Goal: Navigation & Orientation: Find specific page/section

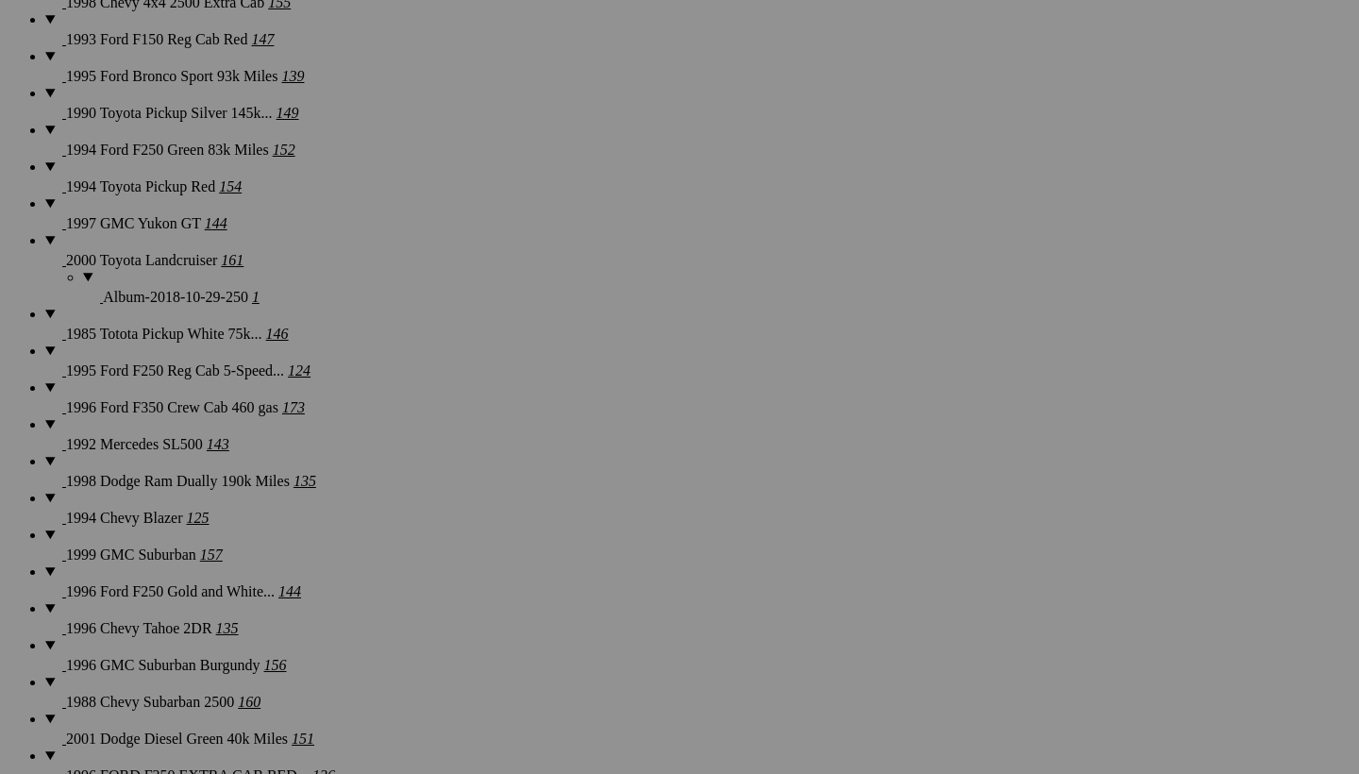
scroll to position [29863, 0]
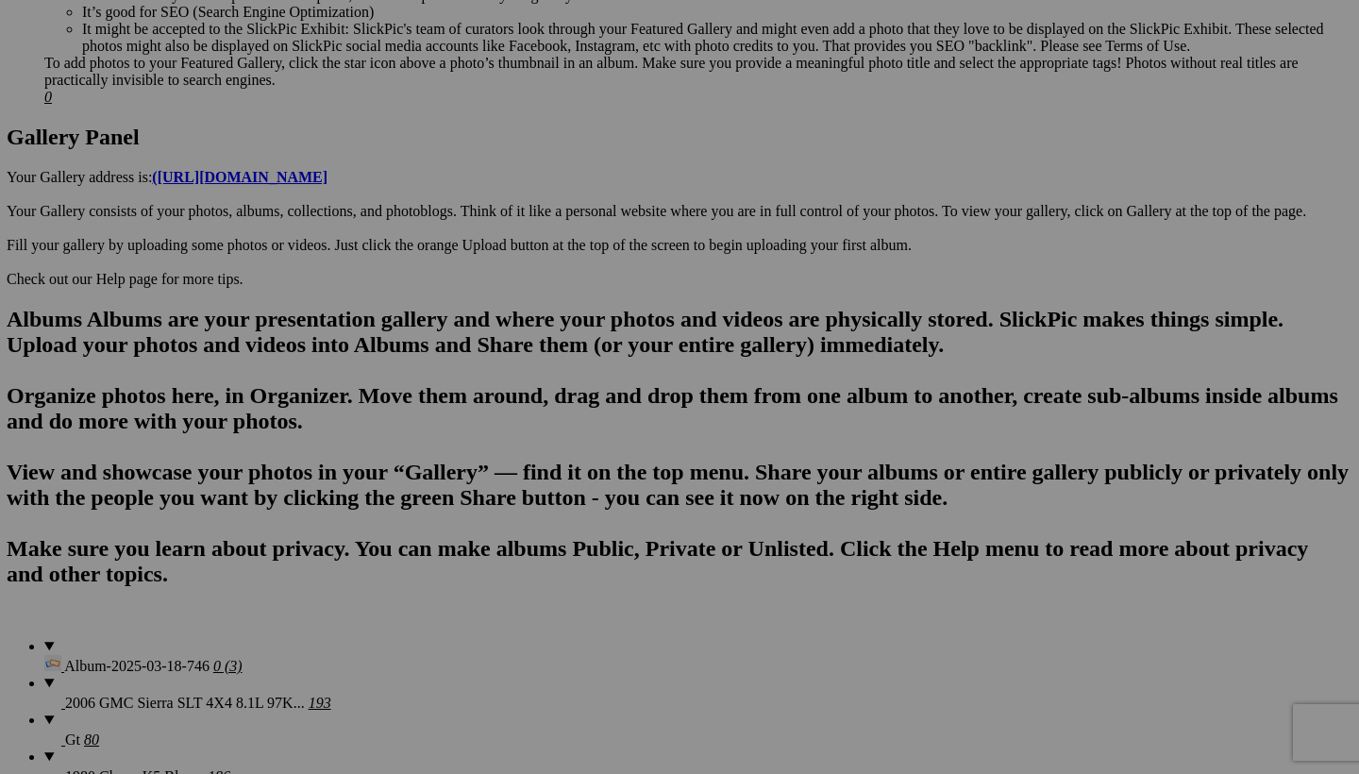
scroll to position [898, 0]
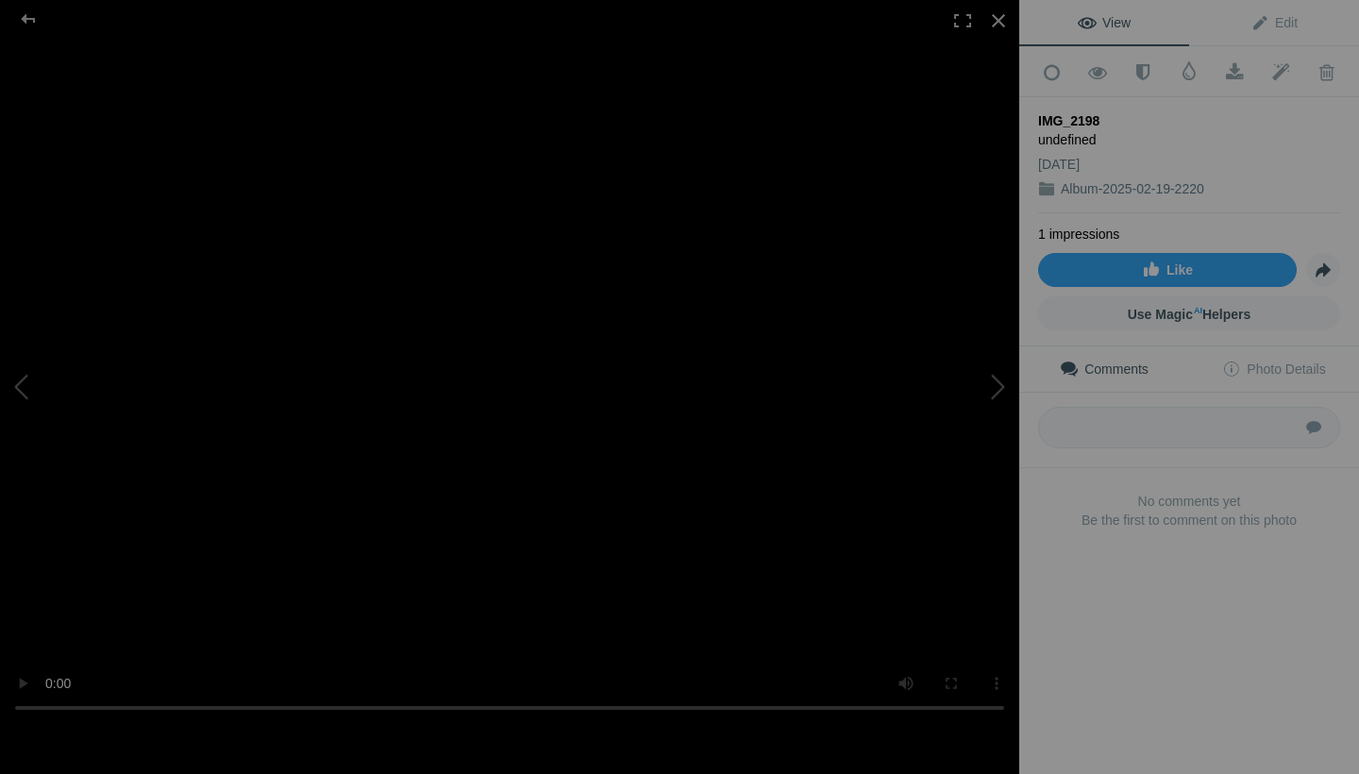
scroll to position [46, 0]
click at [49, 710] on video at bounding box center [509, 386] width 1019 height 683
click at [959, 712] on video at bounding box center [509, 386] width 1019 height 683
click at [52, 712] on video at bounding box center [509, 386] width 1019 height 683
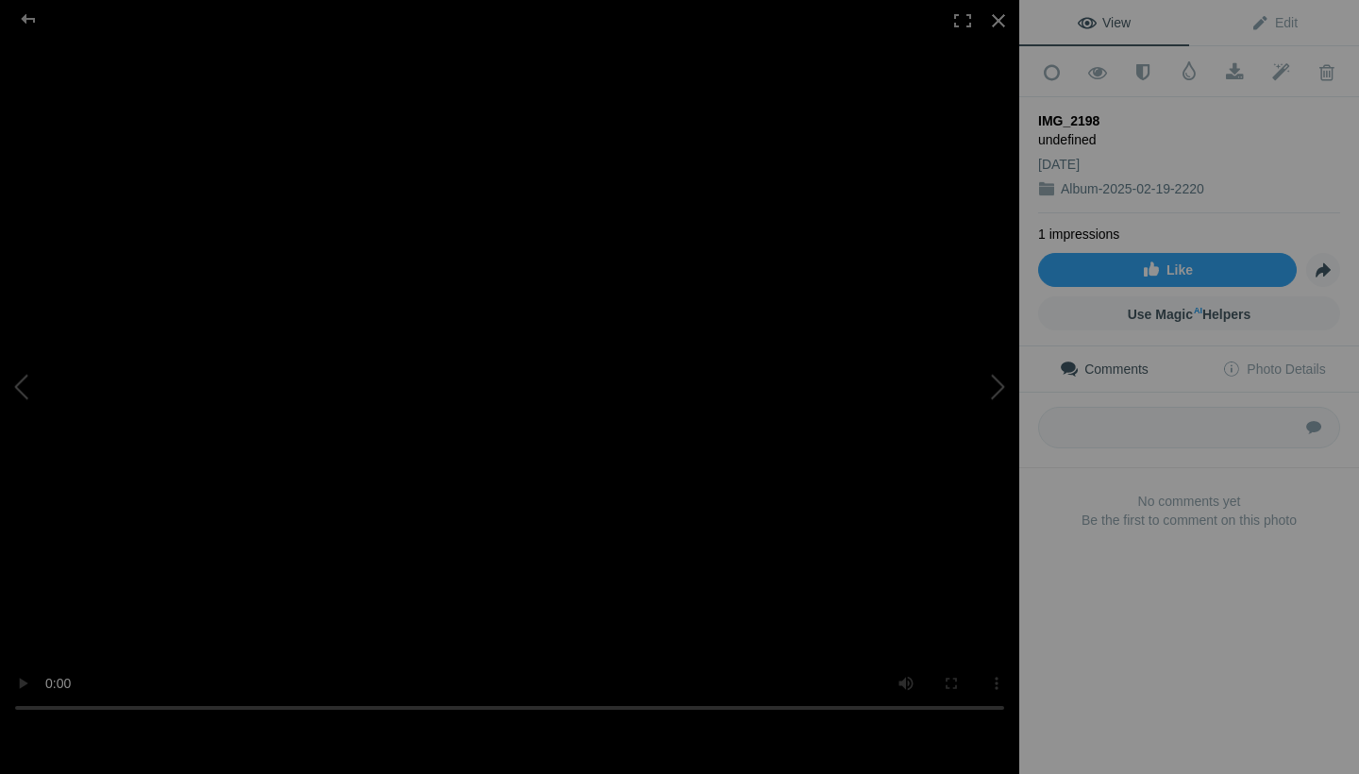
click at [55, 712] on video at bounding box center [509, 386] width 1019 height 683
click at [1005, 16] on div at bounding box center [999, 21] width 42 height 42
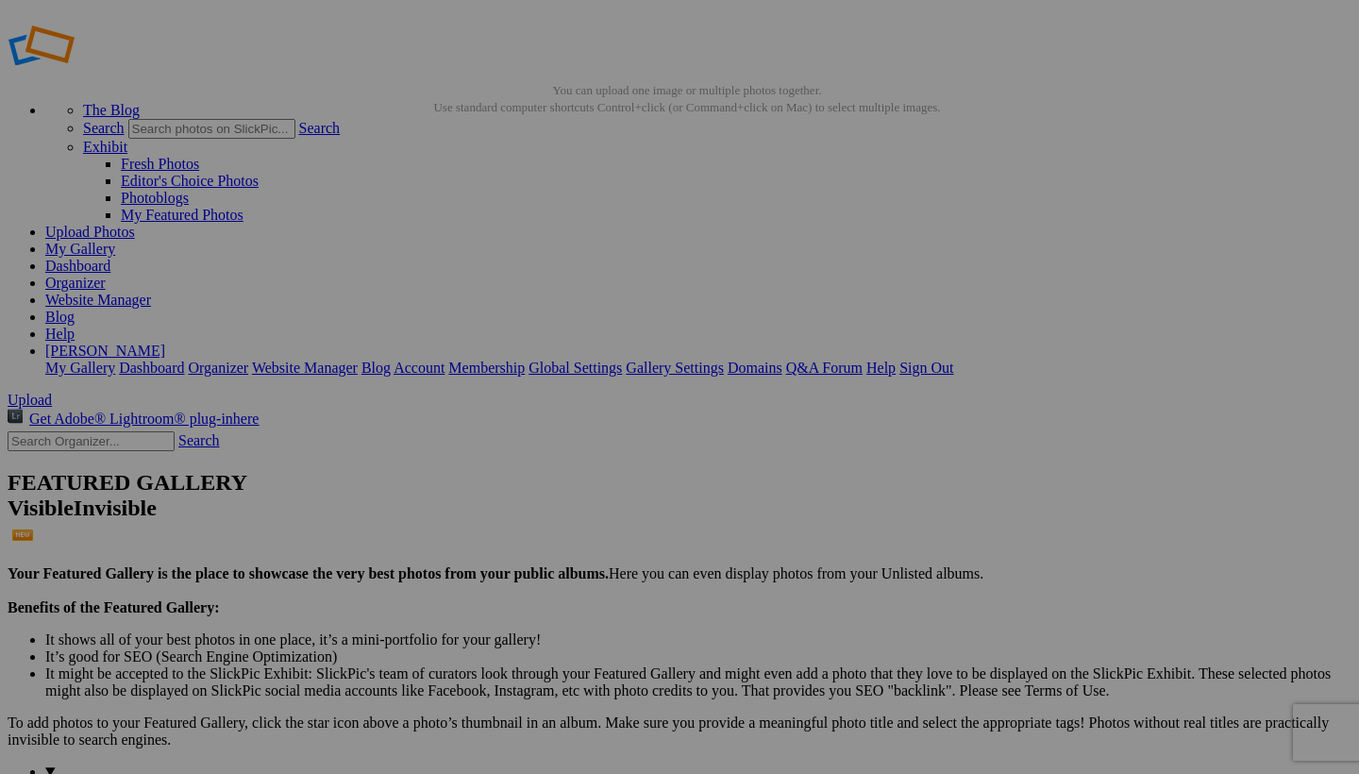
scroll to position [0, 0]
